Goal: Check status: Check status

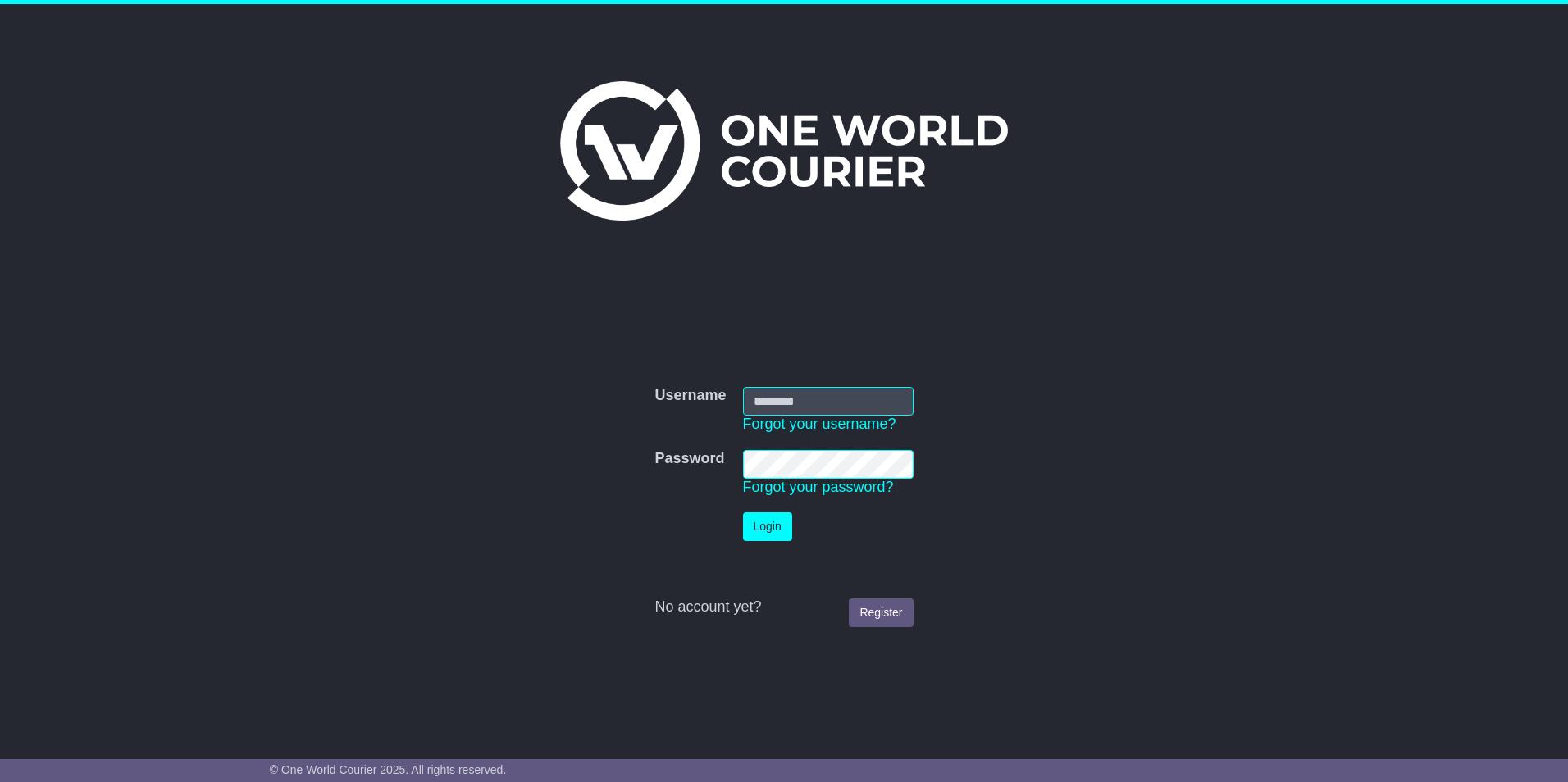
type input "**********"
click at [772, 517] on button "Login" at bounding box center [767, 526] width 50 height 28
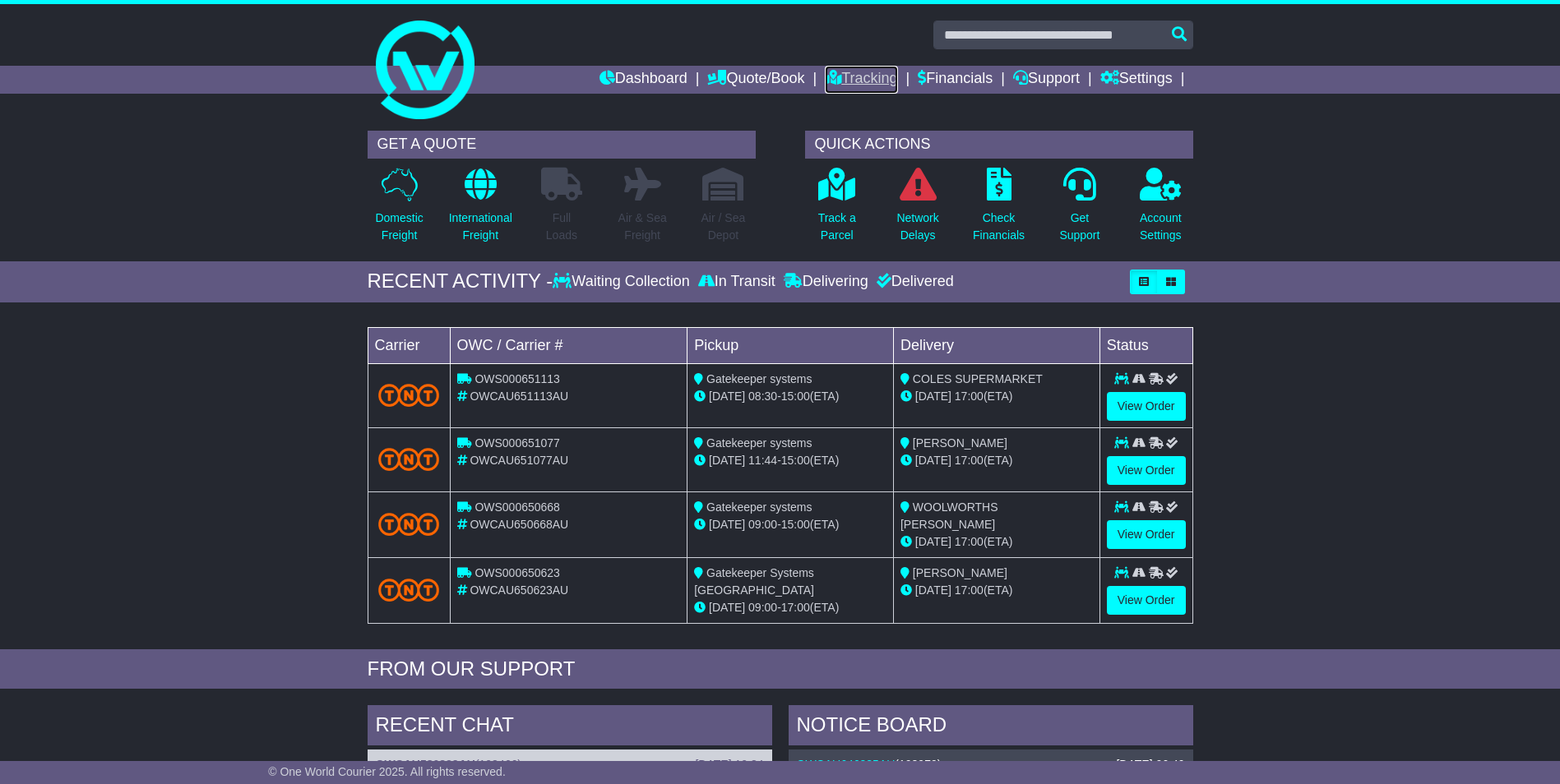
click at [860, 77] on link "Tracking" at bounding box center [861, 79] width 72 height 28
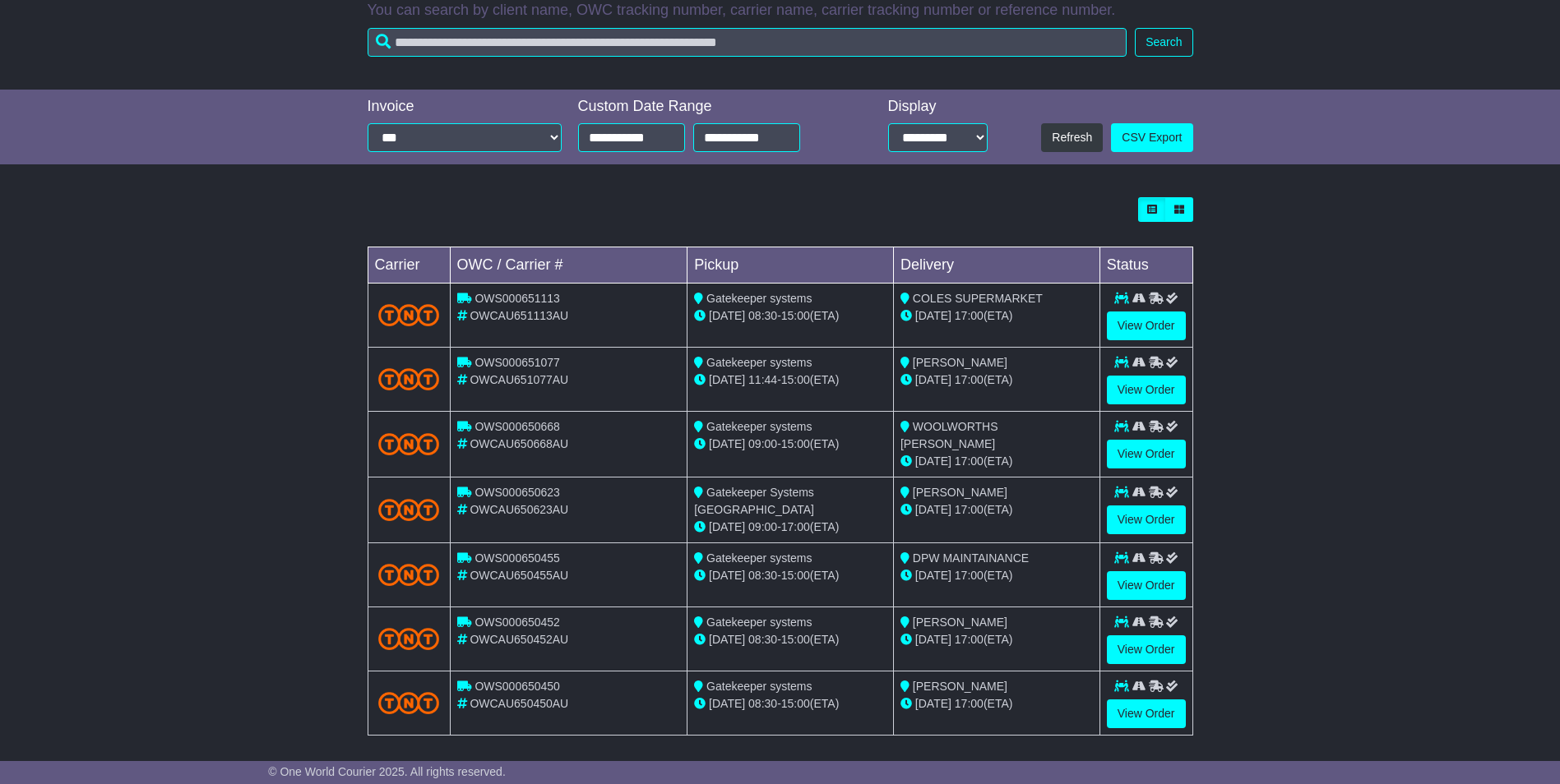
scroll to position [294, 0]
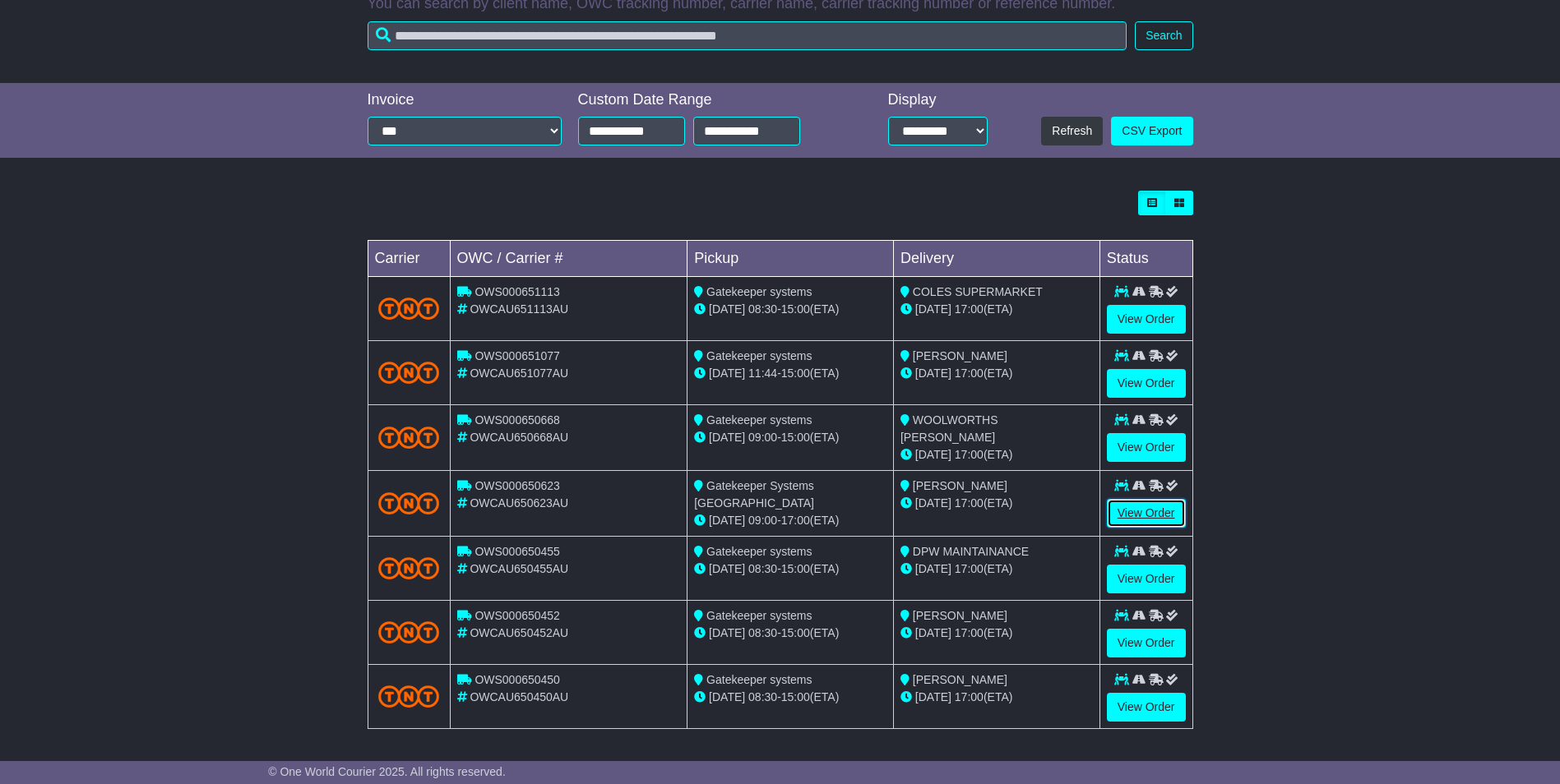
click at [1131, 507] on link "View Order" at bounding box center [1146, 513] width 79 height 28
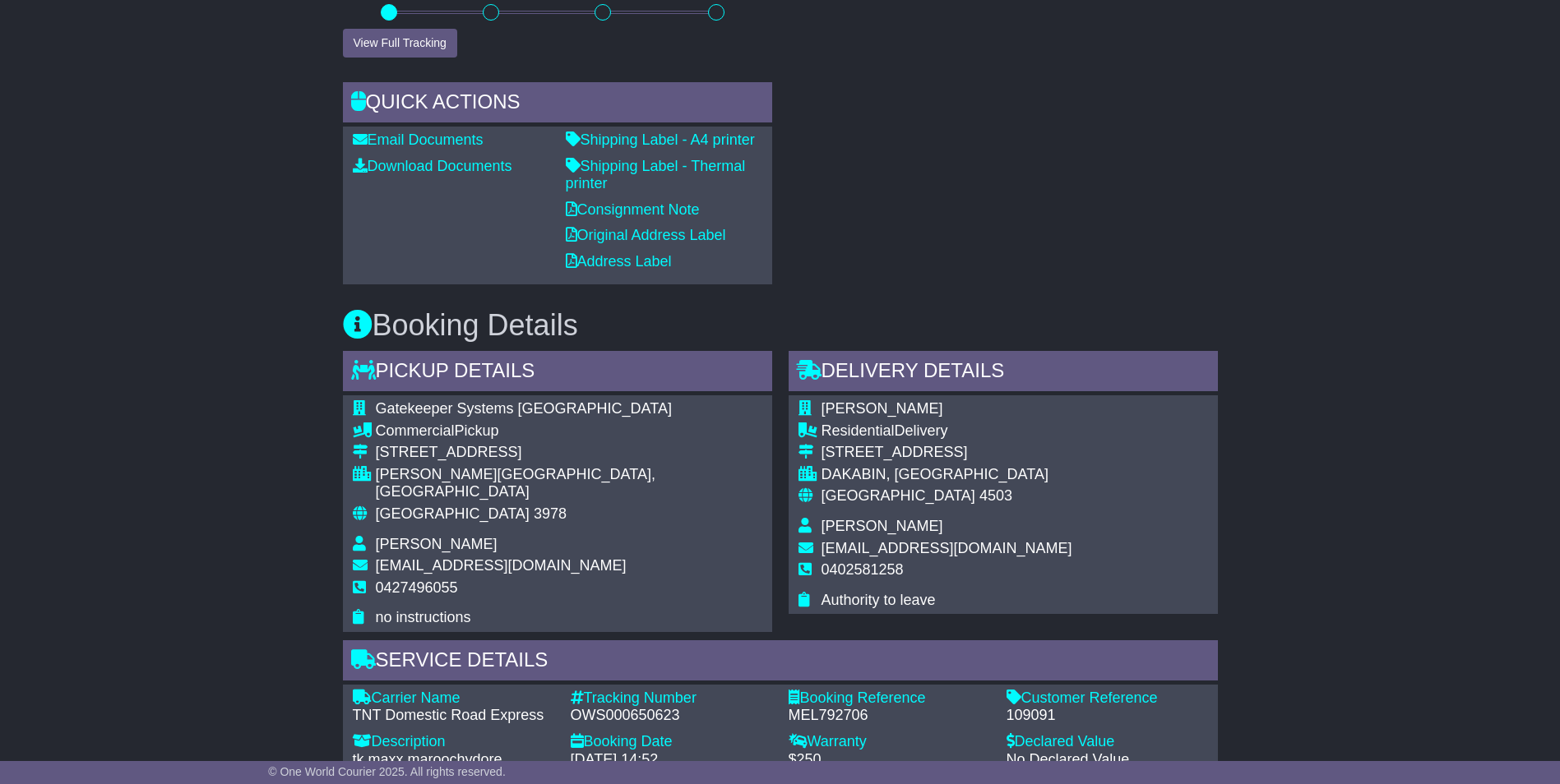
scroll to position [487, 0]
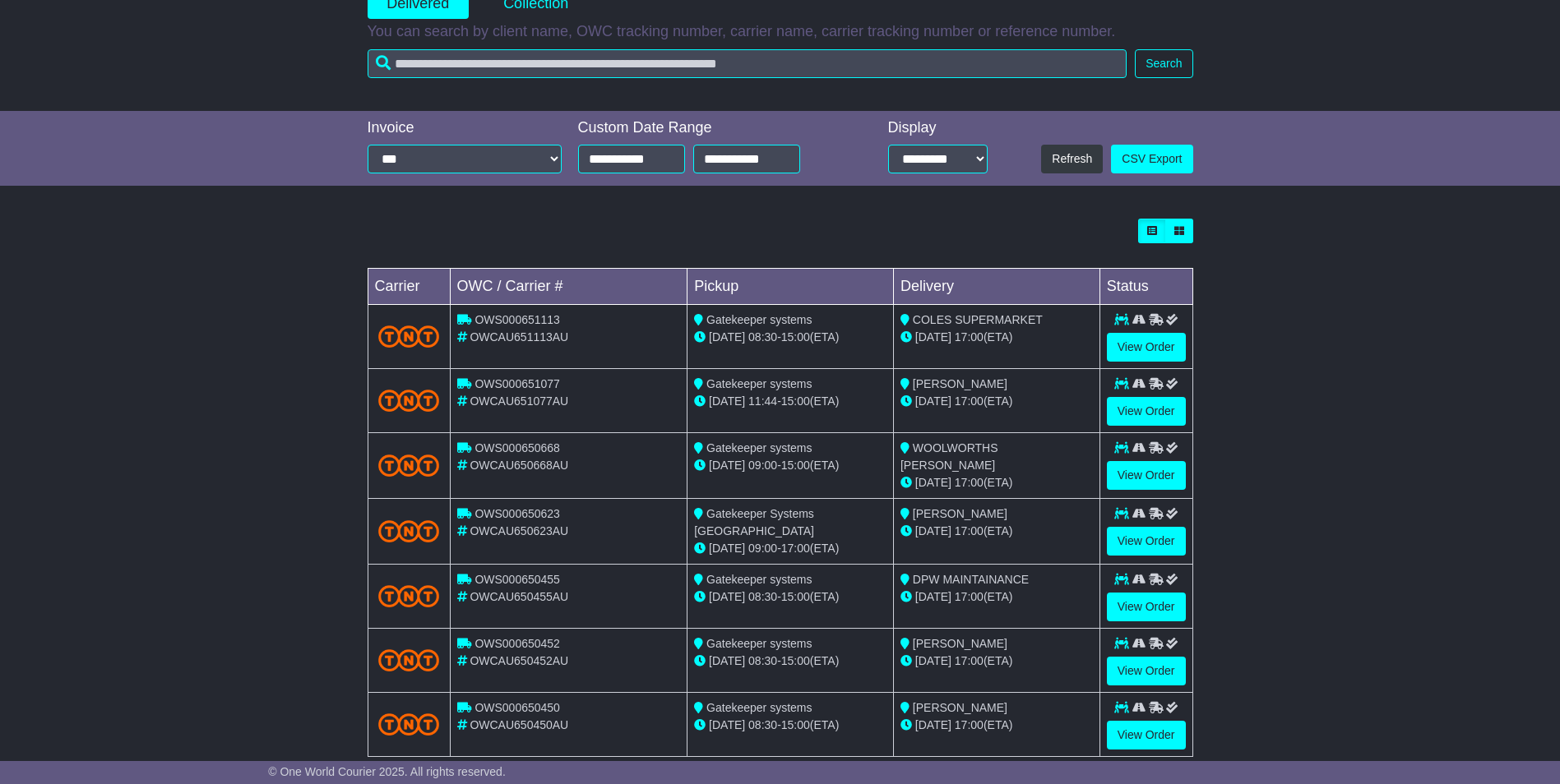
scroll to position [294, 0]
